Goal: Task Accomplishment & Management: Manage account settings

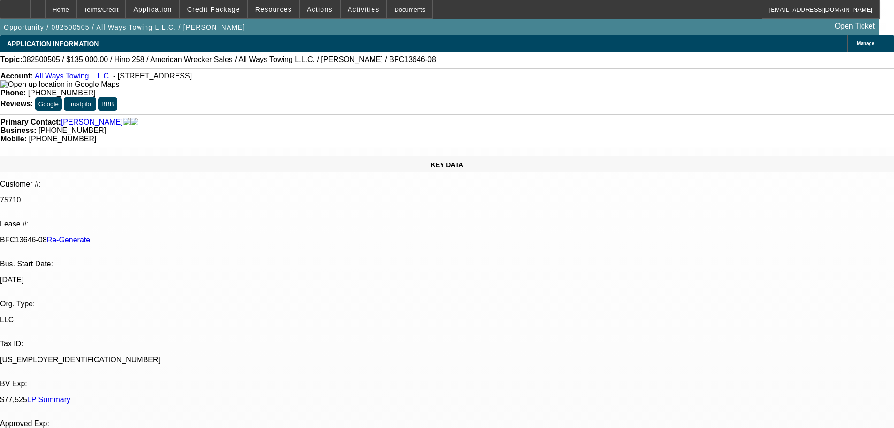
select select "3"
select select "0"
select select "2"
select select "0"
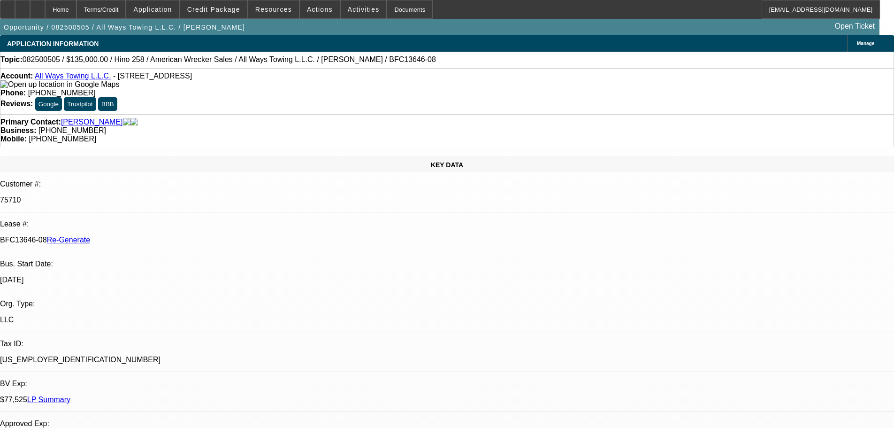
select select "6"
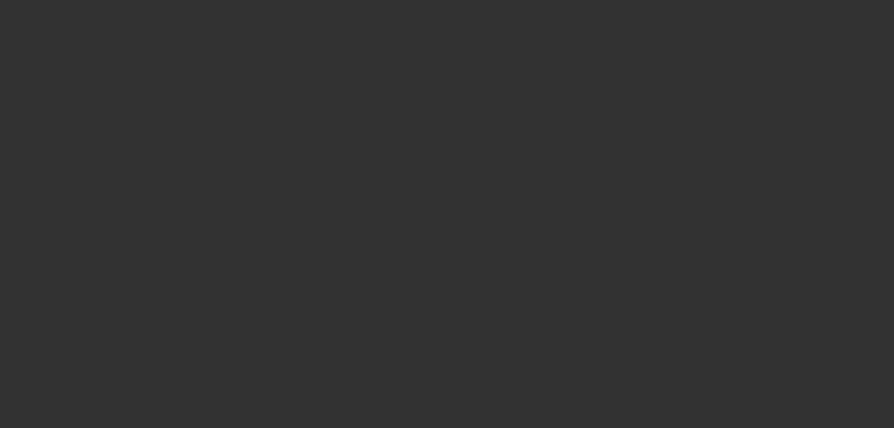
select select "3"
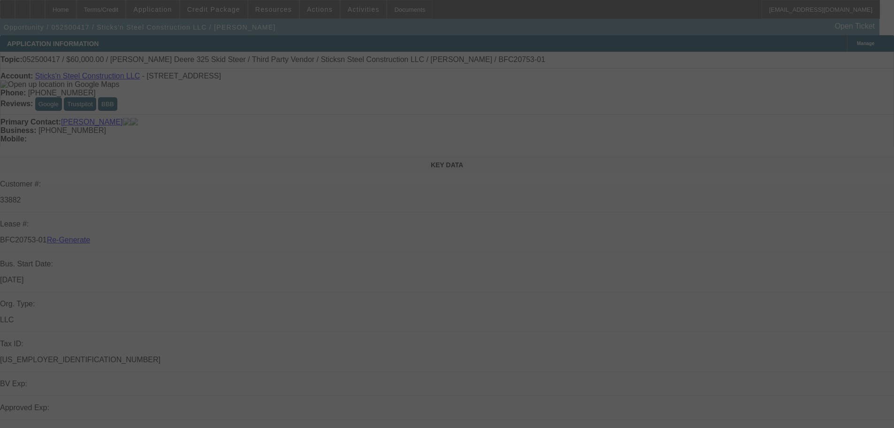
select select "0"
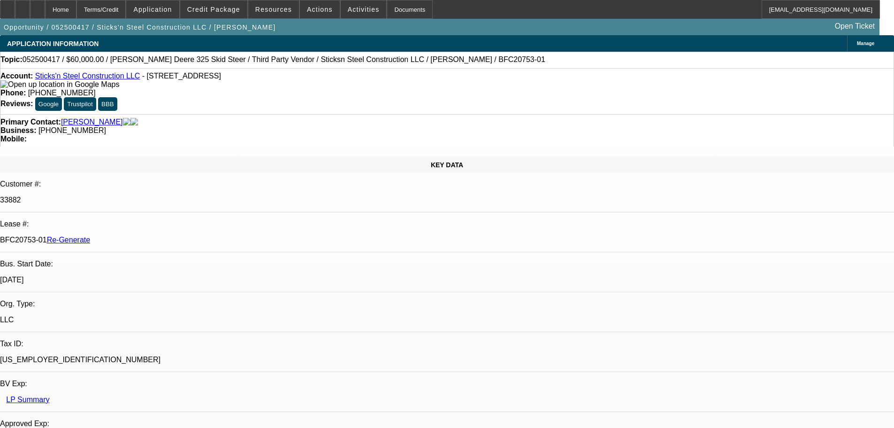
select select "1"
select select "6"
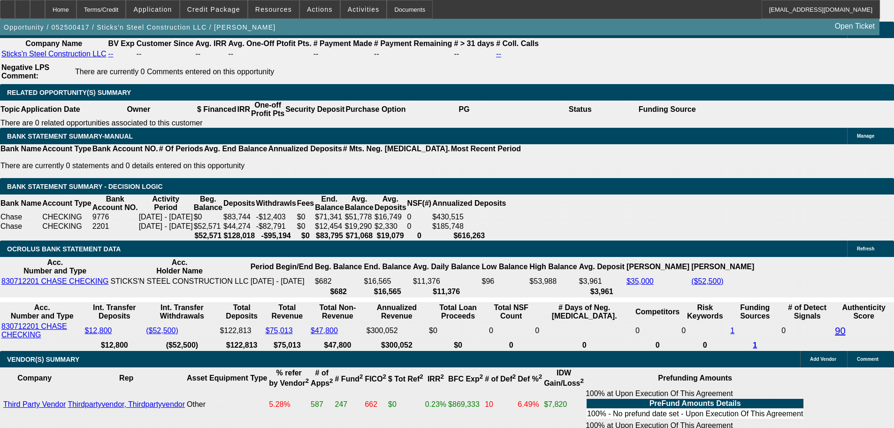
scroll to position [1126, 0]
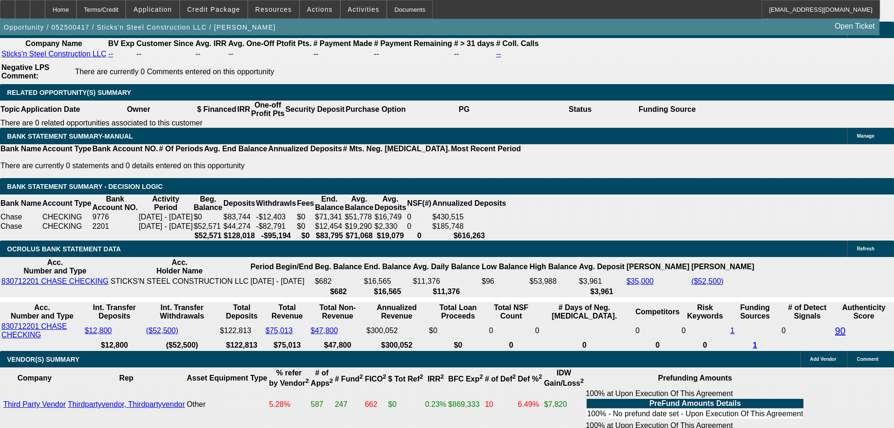
scroll to position [845, 0]
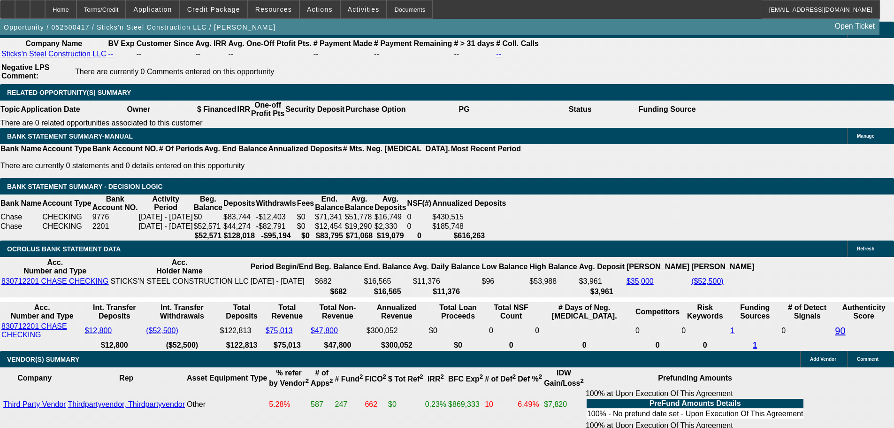
scroll to position [704, 0]
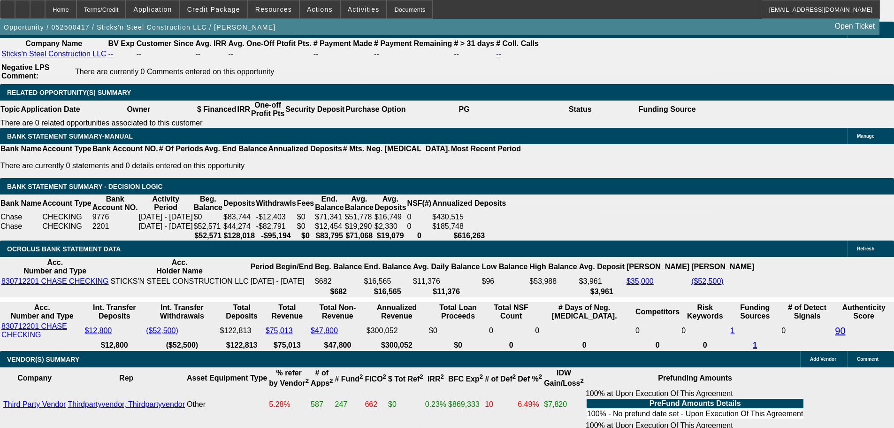
scroll to position [329, 0]
drag, startPoint x: 692, startPoint y: 341, endPoint x: 679, endPoint y: 347, distance: 14.3
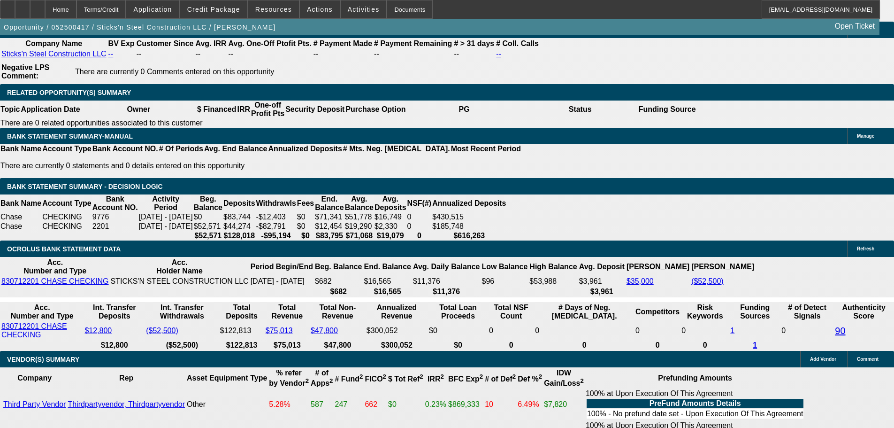
drag, startPoint x: 783, startPoint y: 348, endPoint x: 817, endPoint y: 377, distance: 44.3
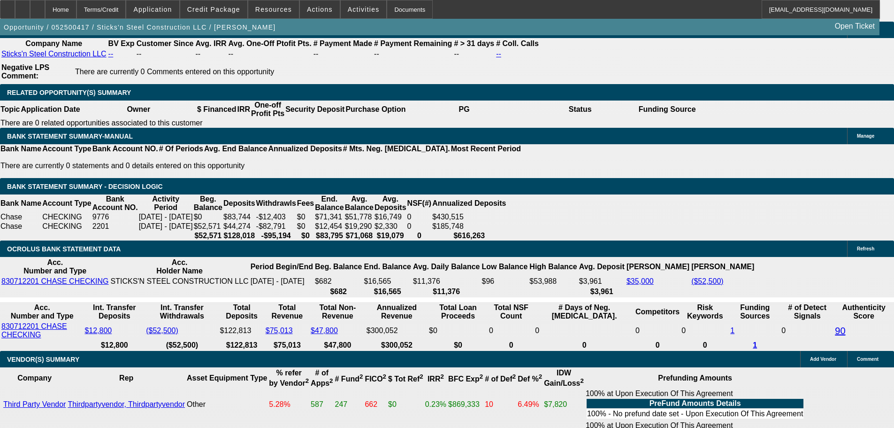
drag, startPoint x: 637, startPoint y: 336, endPoint x: 742, endPoint y: 330, distance: 104.3
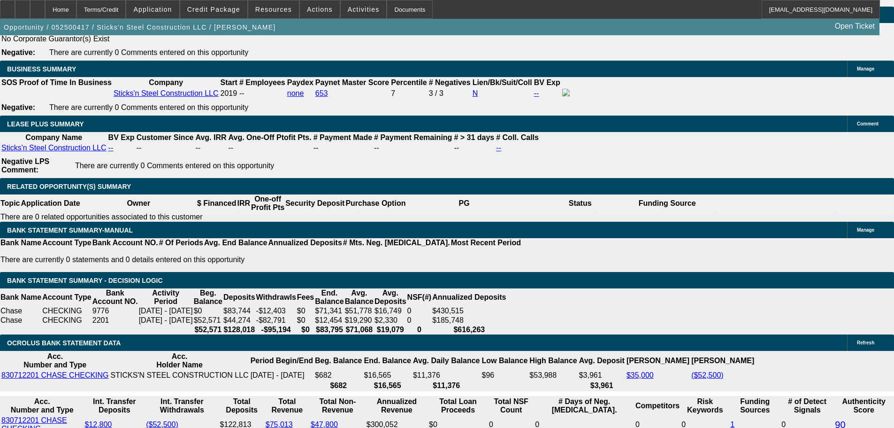
scroll to position [282, 0]
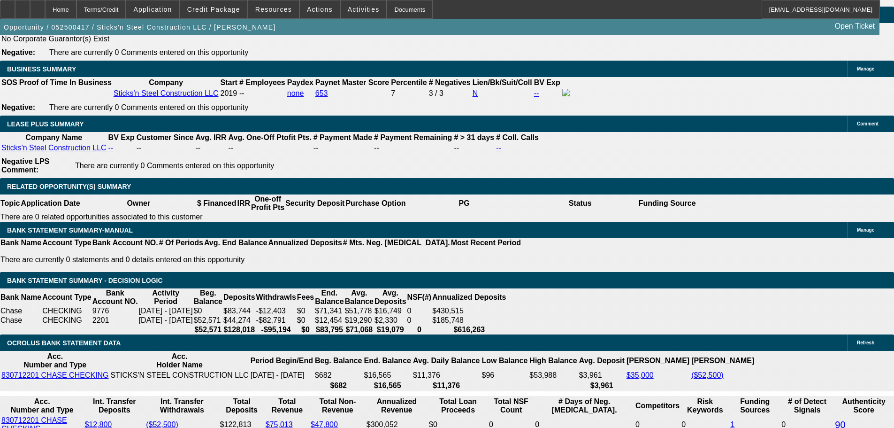
scroll to position [141, 0]
drag, startPoint x: 676, startPoint y: 327, endPoint x: 705, endPoint y: 345, distance: 34.4
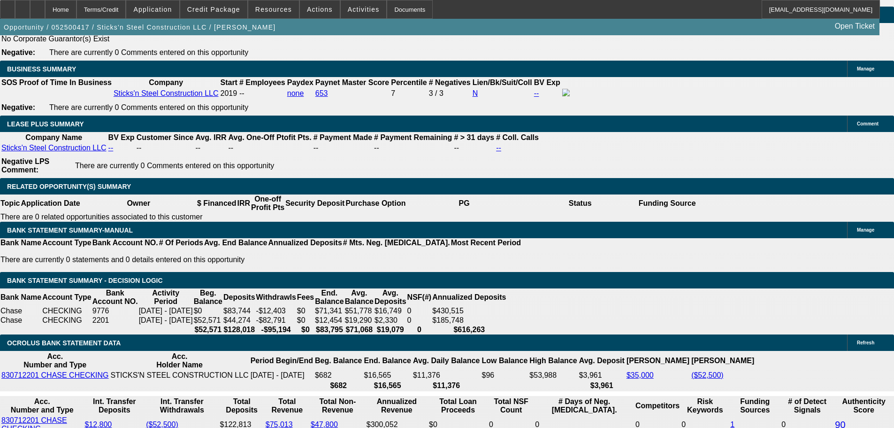
drag, startPoint x: 667, startPoint y: 335, endPoint x: 878, endPoint y: 345, distance: 211.0
drag, startPoint x: 659, startPoint y: 339, endPoint x: 831, endPoint y: 339, distance: 171.8
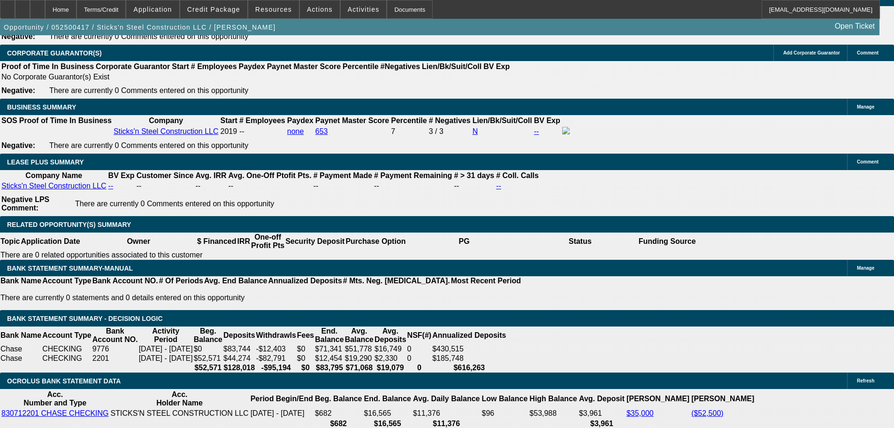
scroll to position [1502, 0]
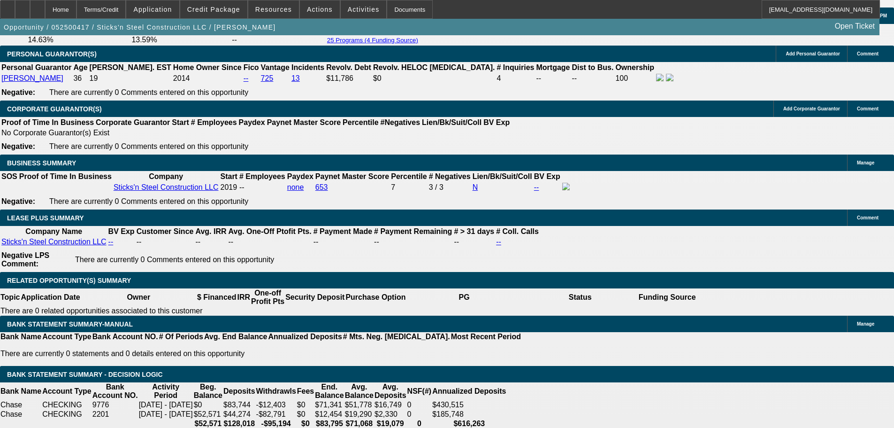
drag, startPoint x: 616, startPoint y: 329, endPoint x: 742, endPoint y: 360, distance: 129.1
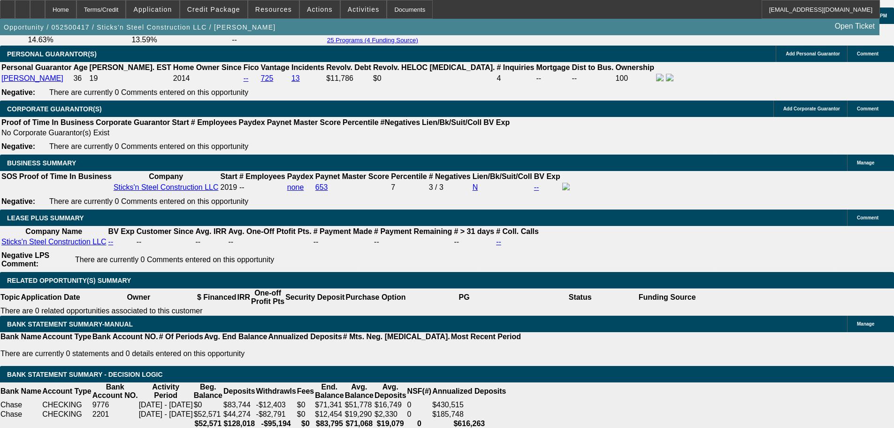
drag, startPoint x: 643, startPoint y: 320, endPoint x: 760, endPoint y: 383, distance: 133.1
drag, startPoint x: 634, startPoint y: 327, endPoint x: 722, endPoint y: 384, distance: 105.4
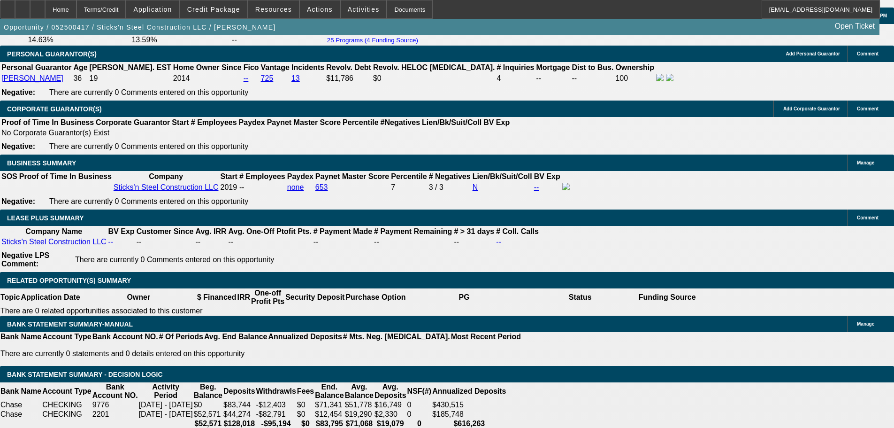
drag, startPoint x: 617, startPoint y: 376, endPoint x: 704, endPoint y: 388, distance: 87.1
drag, startPoint x: 654, startPoint y: 385, endPoint x: 833, endPoint y: 388, distance: 178.9
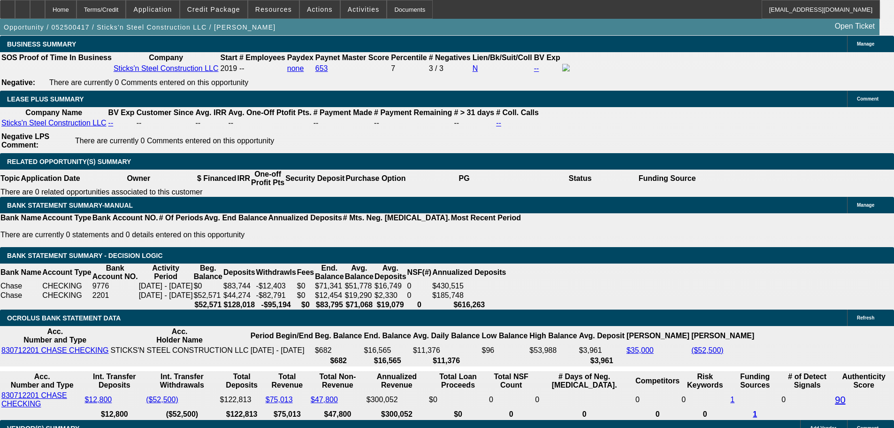
scroll to position [1643, 0]
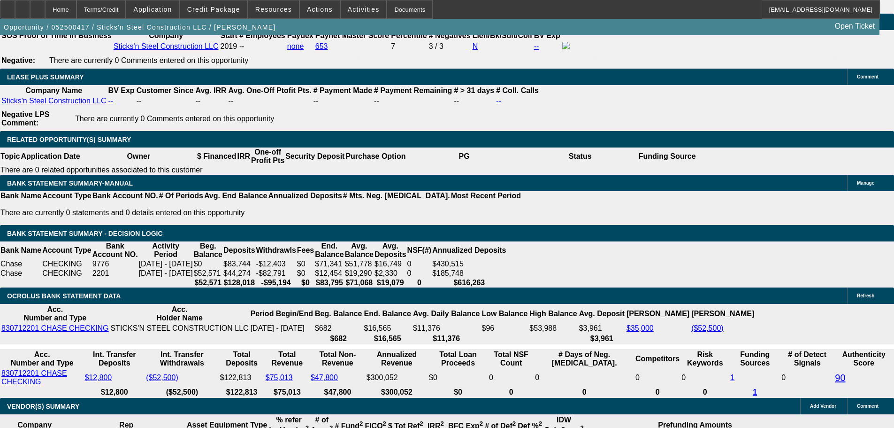
drag, startPoint x: 656, startPoint y: 403, endPoint x: 765, endPoint y: 411, distance: 108.7
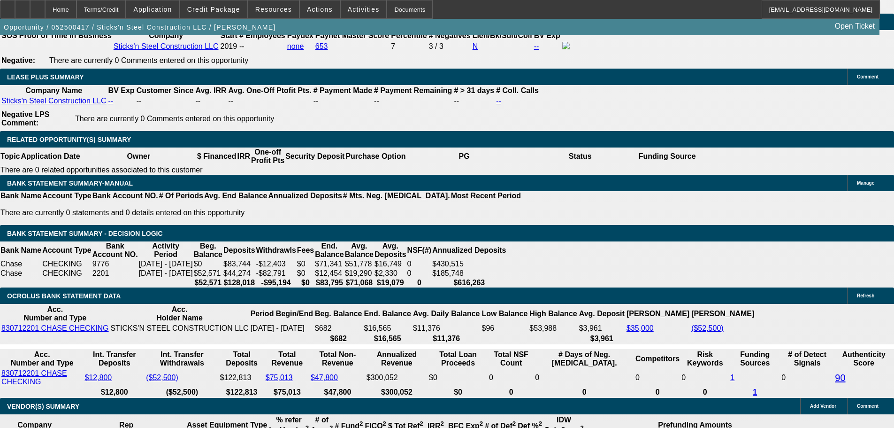
drag, startPoint x: 706, startPoint y: 313, endPoint x: 878, endPoint y: 330, distance: 172.2
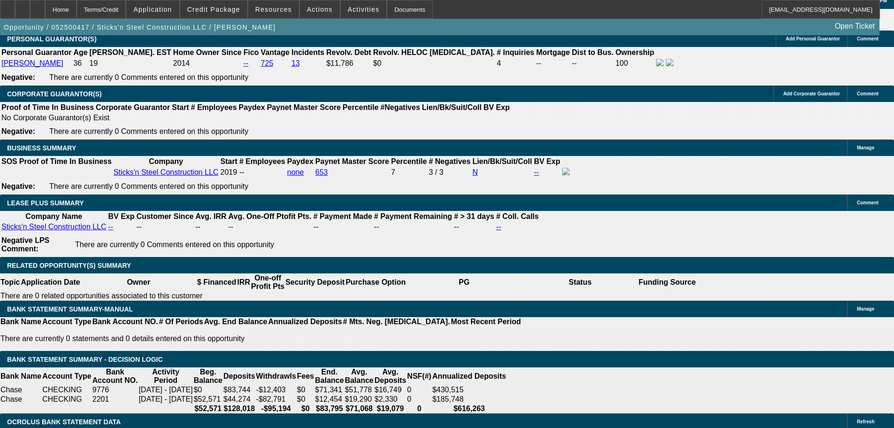
scroll to position [1455, 0]
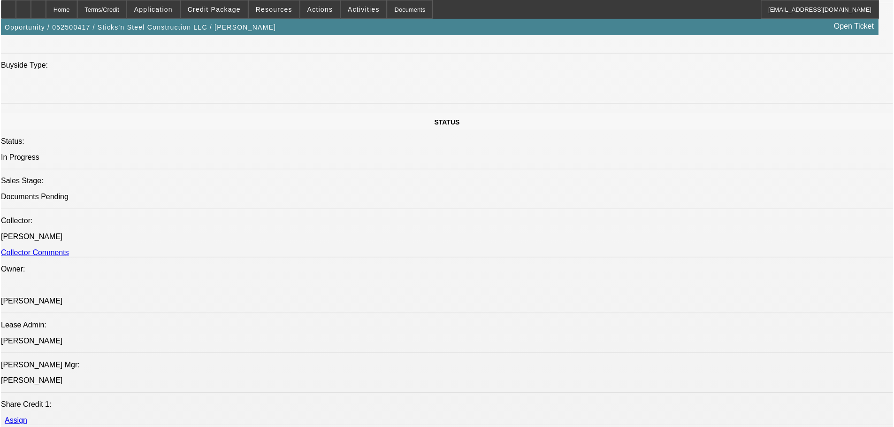
scroll to position [986, 0]
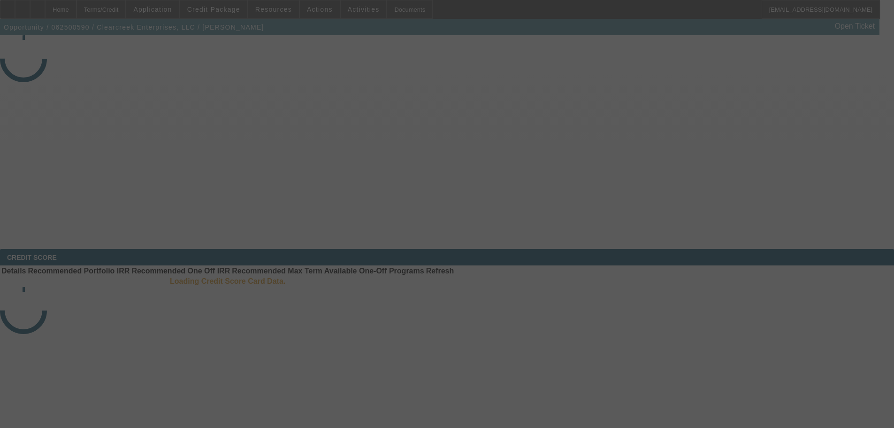
select select "4"
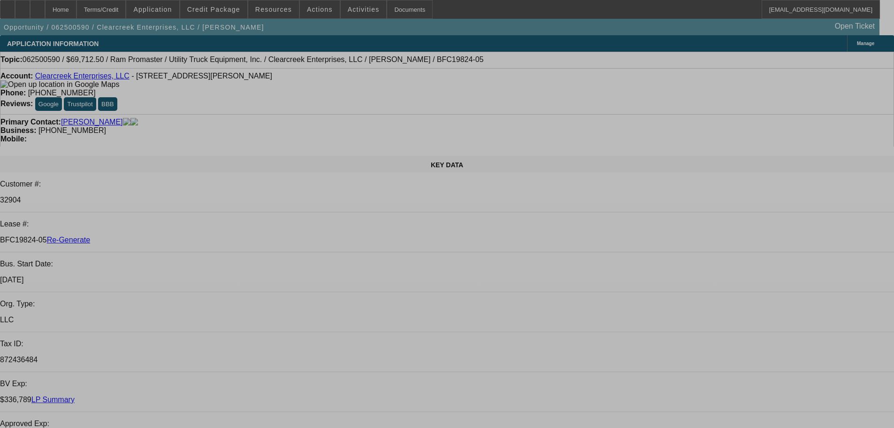
select select "0"
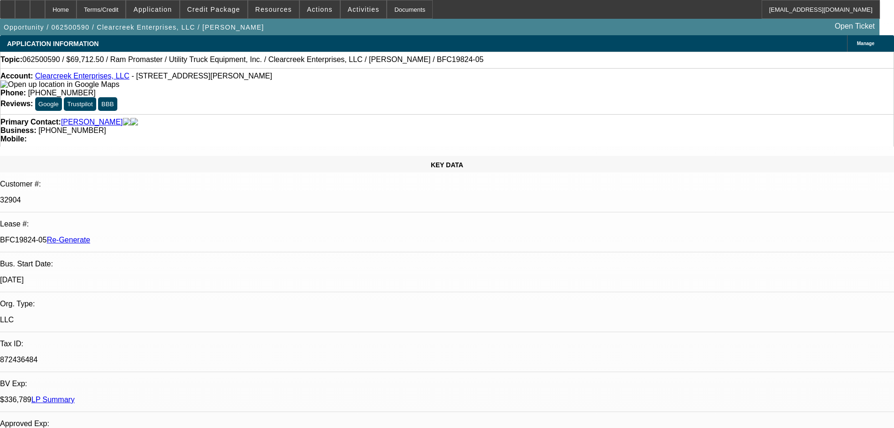
select select "0"
select select "6"
click at [387, 10] on div "Documents" at bounding box center [410, 9] width 46 height 19
click at [310, 13] on button "Actions" at bounding box center [320, 9] width 40 height 18
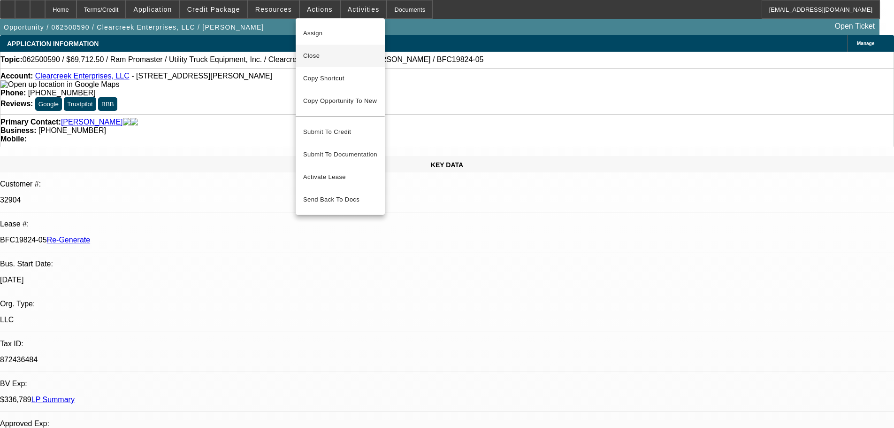
click at [323, 59] on span "Close" at bounding box center [340, 55] width 74 height 11
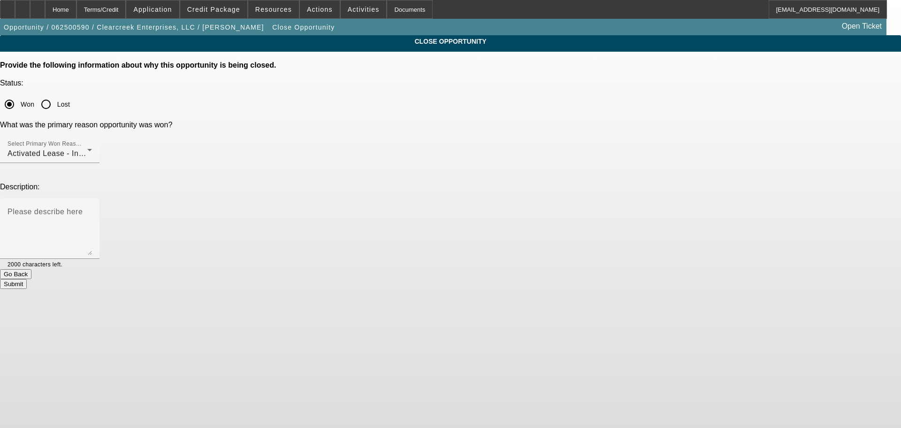
click at [27, 279] on button "Submit" at bounding box center [13, 284] width 27 height 10
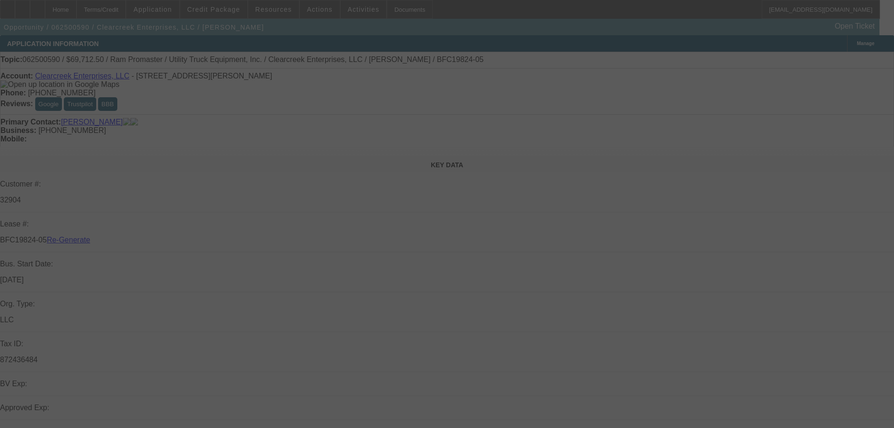
select select "4"
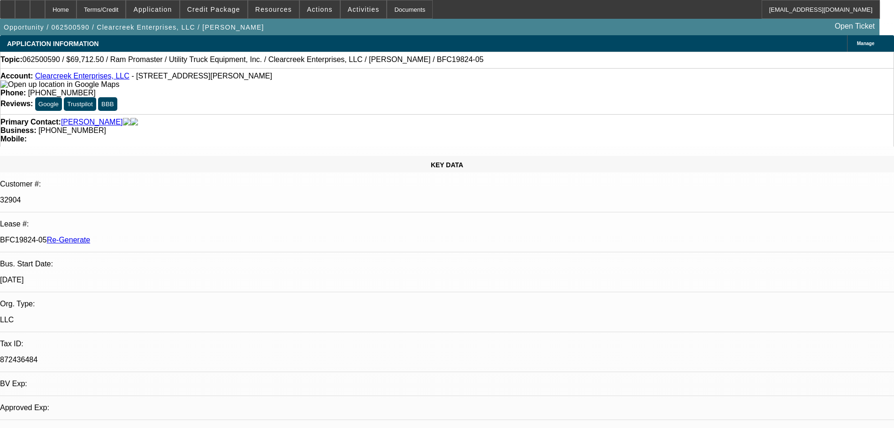
select select "0"
select select "1"
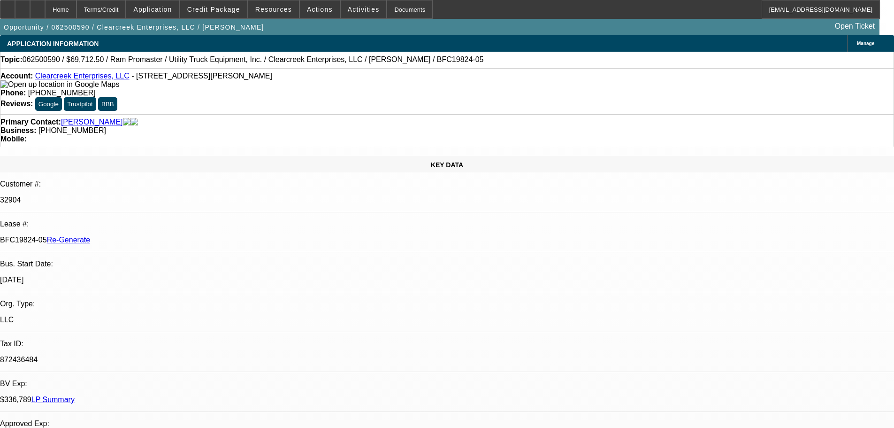
select select "6"
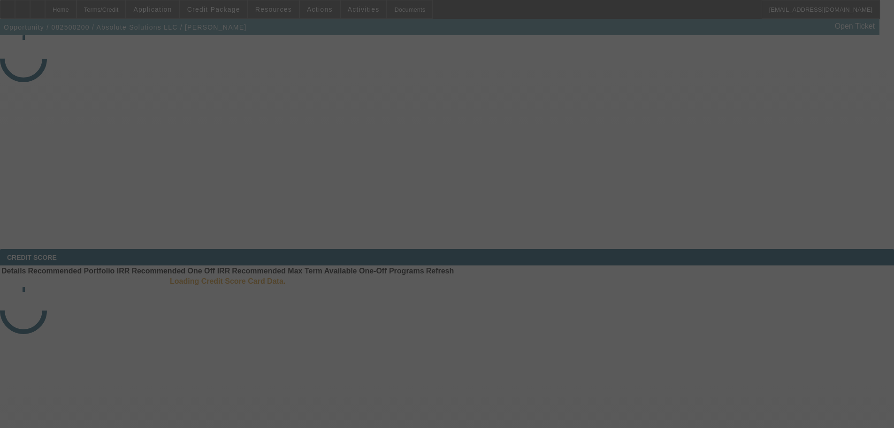
select select "3"
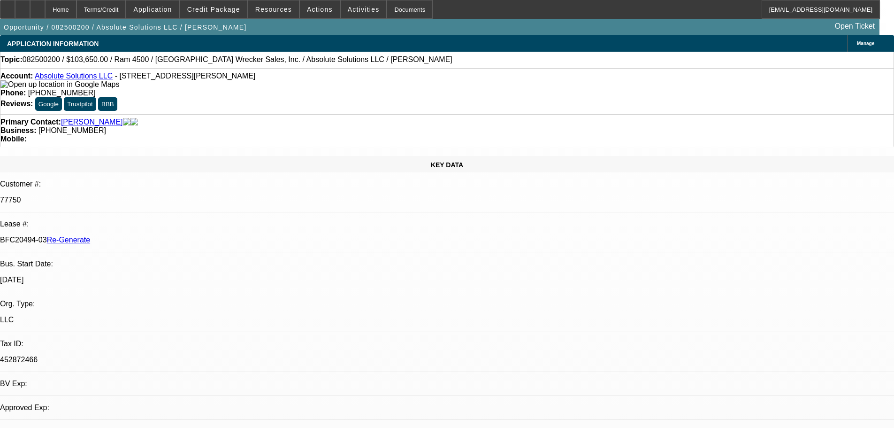
select select "0"
select select "1"
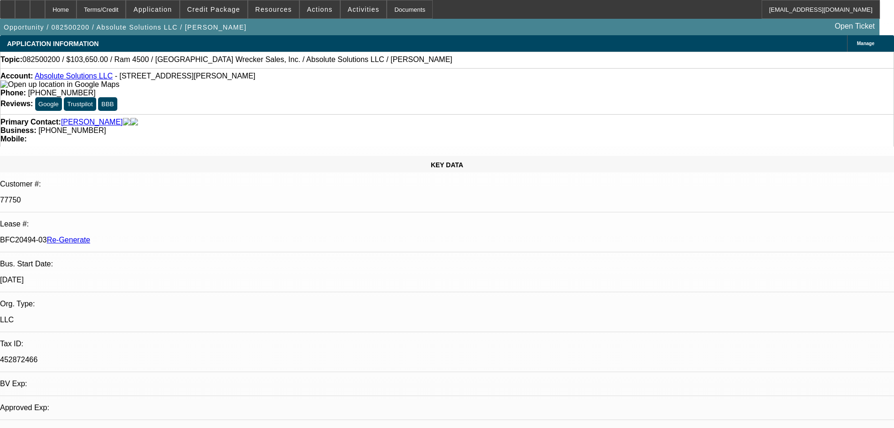
select select "5"
click at [351, 10] on span "Activities" at bounding box center [364, 10] width 32 height 8
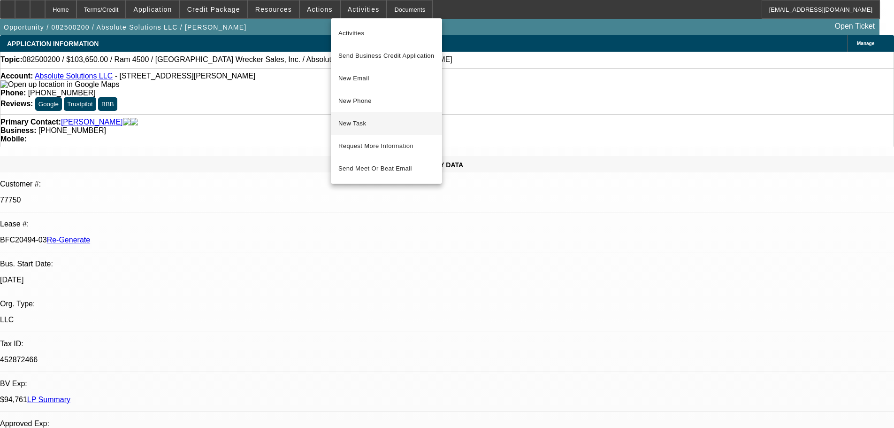
click at [375, 124] on span "New Task" at bounding box center [386, 123] width 96 height 11
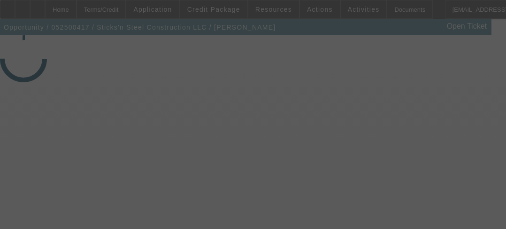
select select "3"
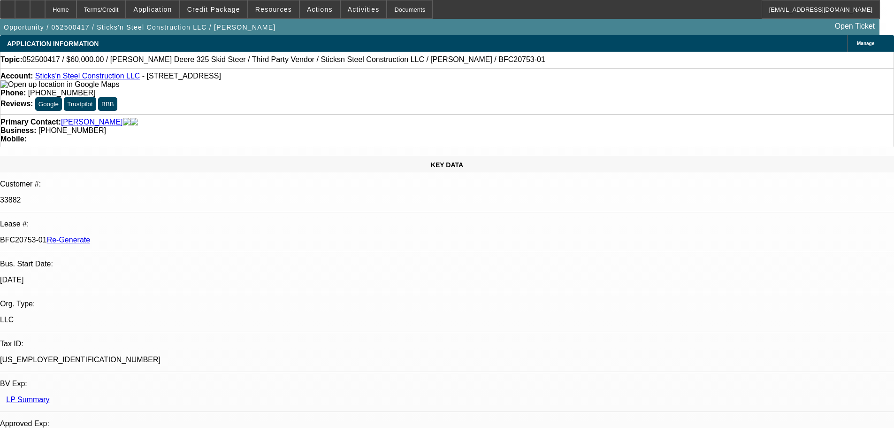
select select "0"
select select "6"
click at [403, 16] on div "Documents" at bounding box center [410, 9] width 46 height 19
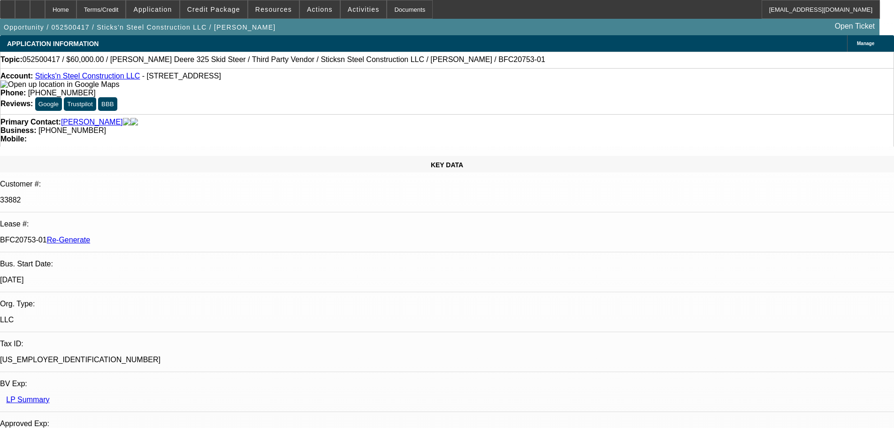
scroll to position [1455, 0]
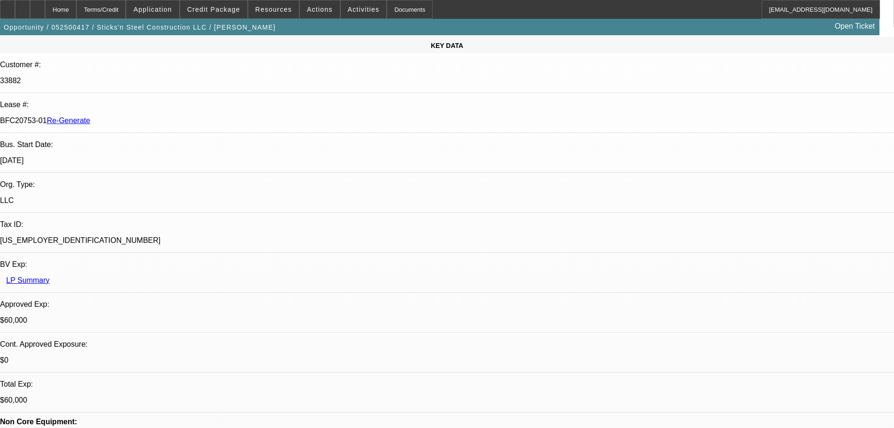
scroll to position [141, 0]
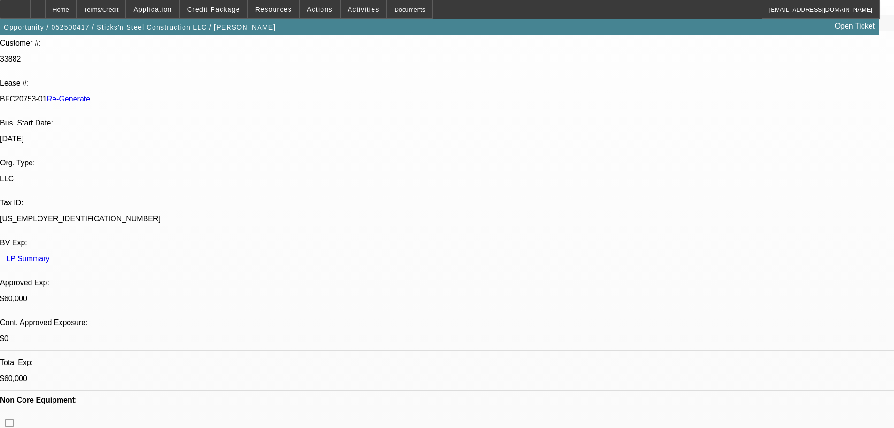
drag, startPoint x: 605, startPoint y: 310, endPoint x: 712, endPoint y: 361, distance: 118.2
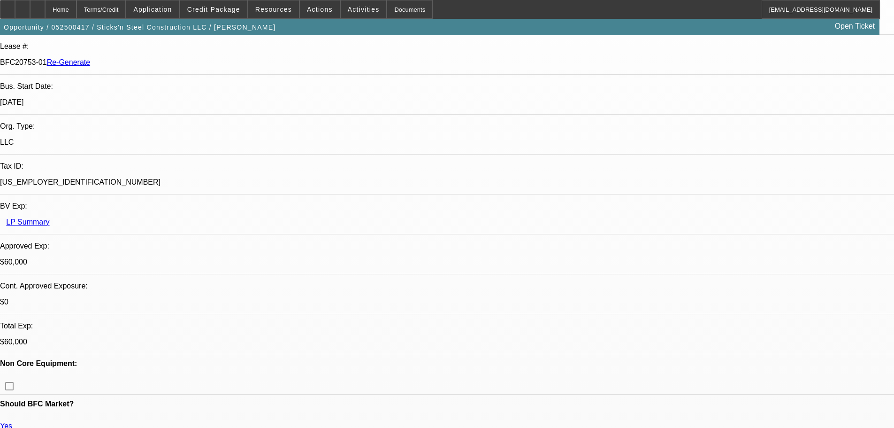
scroll to position [282, 0]
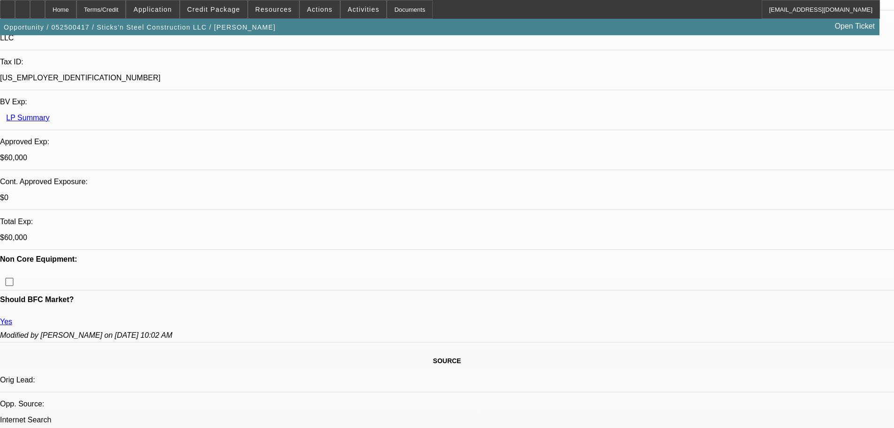
drag, startPoint x: 605, startPoint y: 422, endPoint x: 741, endPoint y: 376, distance: 144.3
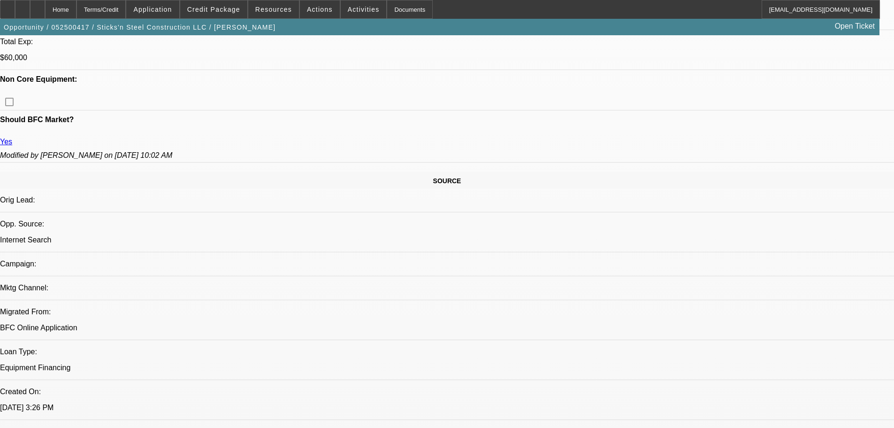
scroll to position [469, 0]
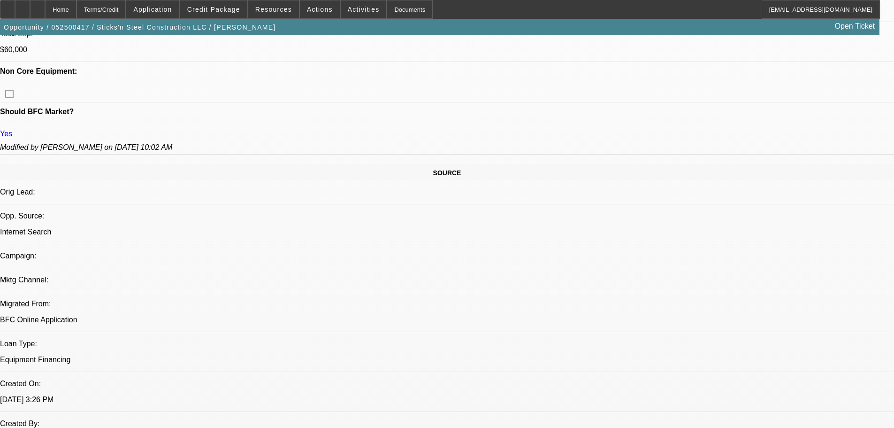
click at [360, 14] on span at bounding box center [364, 9] width 46 height 23
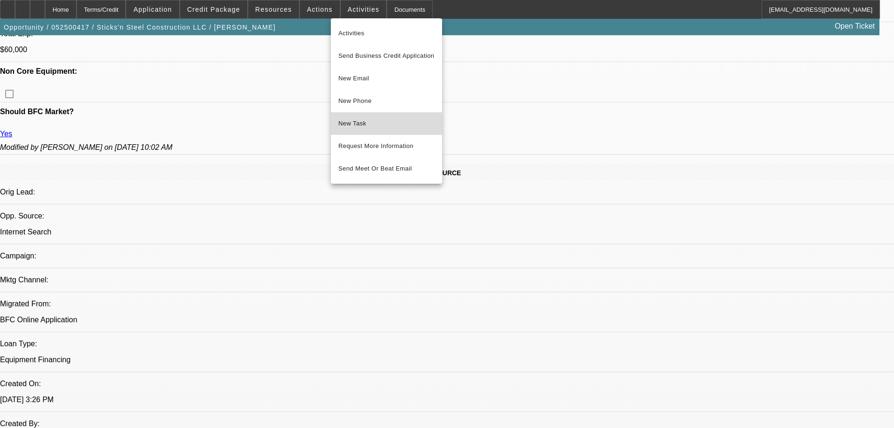
click at [371, 122] on span "New Task" at bounding box center [386, 123] width 96 height 11
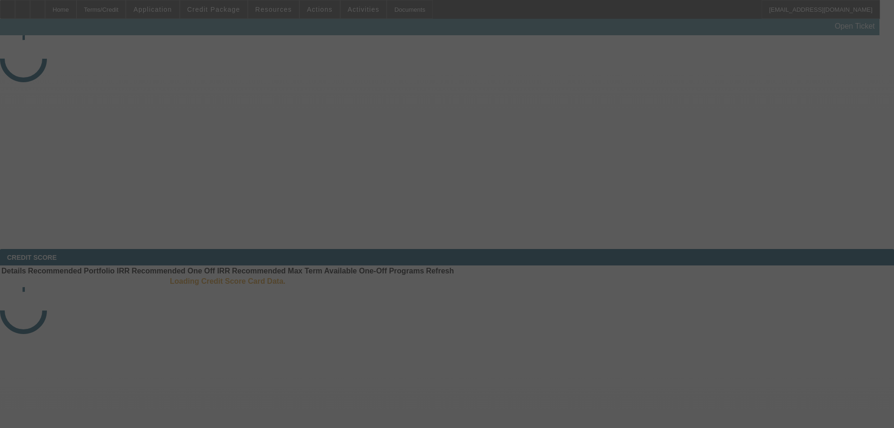
select select "4"
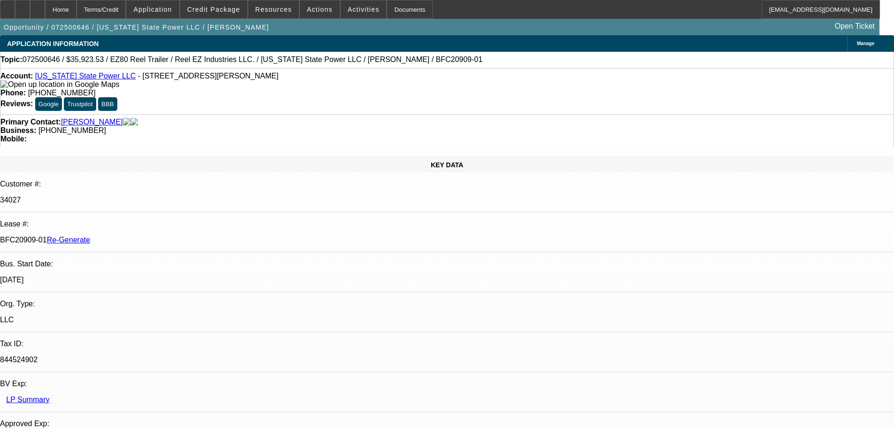
select select "0"
select select "0.1"
select select "4"
